Goal: Book appointment/travel/reservation

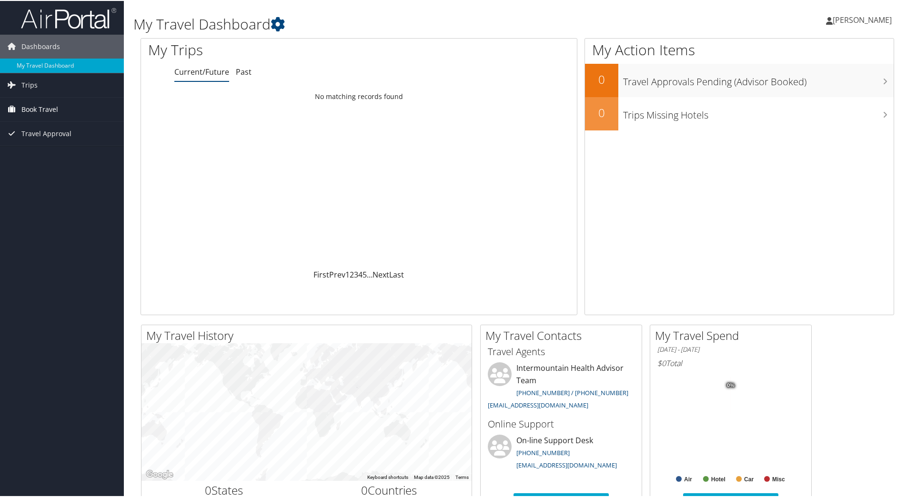
click at [45, 105] on span "Book Travel" at bounding box center [39, 109] width 37 height 24
click at [858, 15] on span "[PERSON_NAME]" at bounding box center [861, 19] width 59 height 10
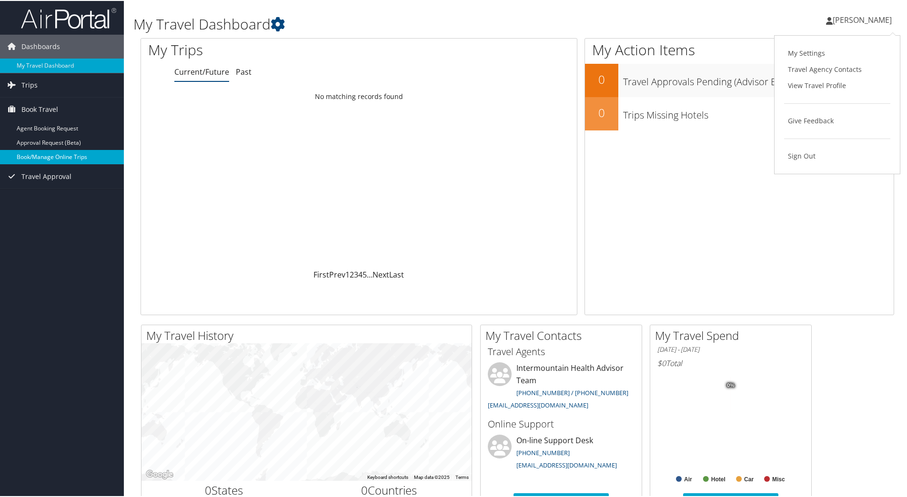
click at [53, 160] on link "Book/Manage Online Trips" at bounding box center [62, 156] width 124 height 14
